Goal: Information Seeking & Learning: Learn about a topic

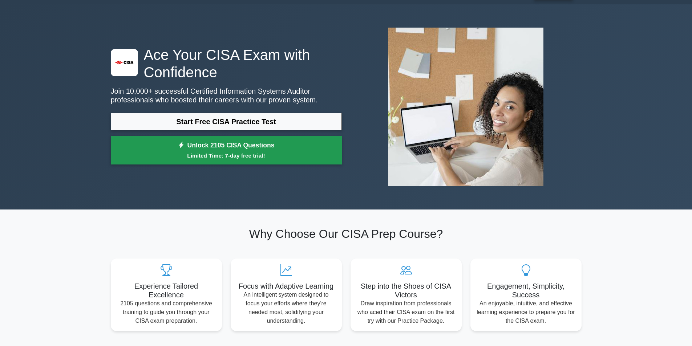
scroll to position [36, 0]
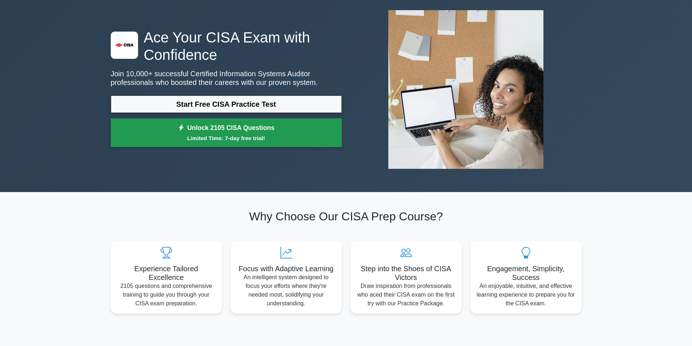
click at [276, 132] on link "Unlock 2105 CISA Questions Limited Time: 7-day free trial!" at bounding box center [226, 132] width 231 height 29
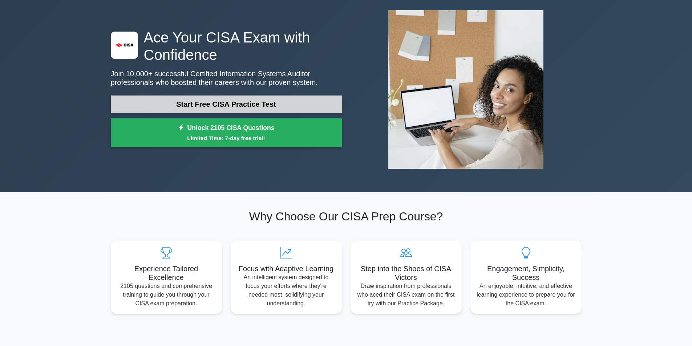
click at [243, 106] on link "Start Free CISA Practice Test" at bounding box center [226, 104] width 231 height 17
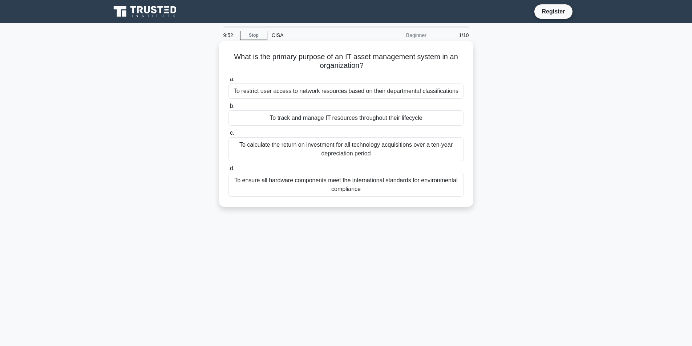
click at [375, 117] on div "To track and manage IT resources throughout their lifecycle" at bounding box center [346, 117] width 235 height 15
click at [229, 109] on input "b. To track and manage IT resources throughout their lifecycle" at bounding box center [229, 106] width 0 height 5
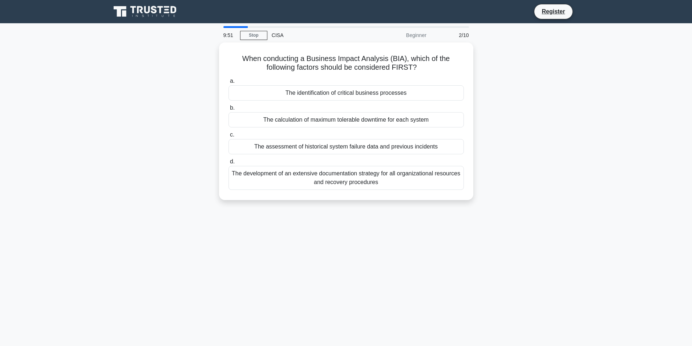
click at [375, 117] on div "The calculation of maximum tolerable downtime for each system" at bounding box center [346, 119] width 235 height 15
click at [229, 110] on input "b. The calculation of maximum tolerable downtime for each system" at bounding box center [229, 108] width 0 height 5
